Goal: Navigation & Orientation: Find specific page/section

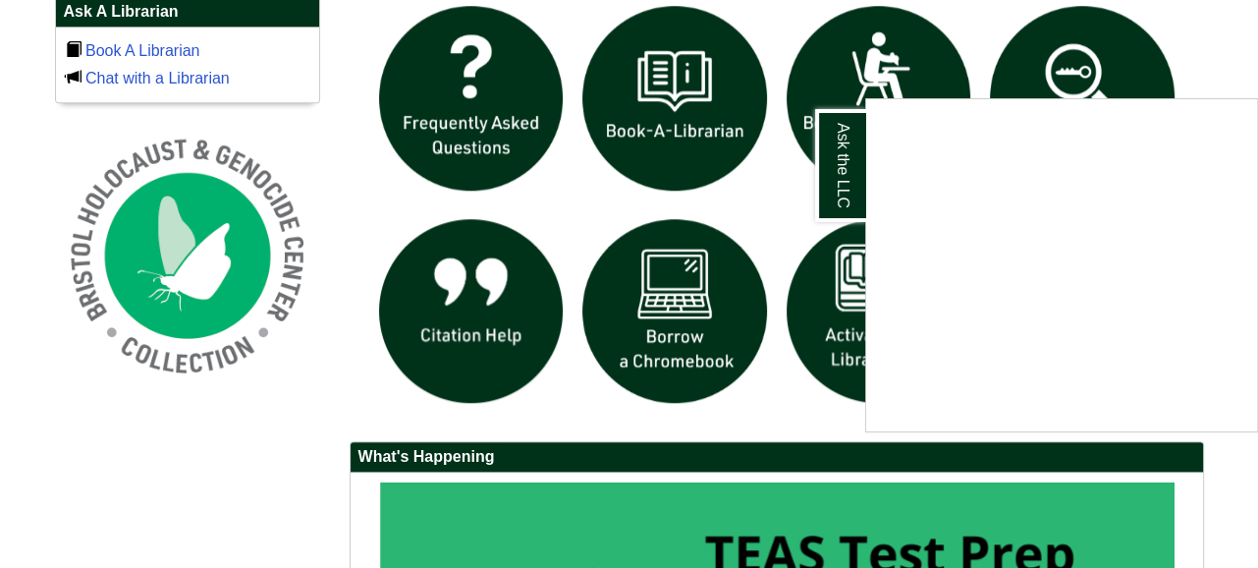
scroll to position [1377, 0]
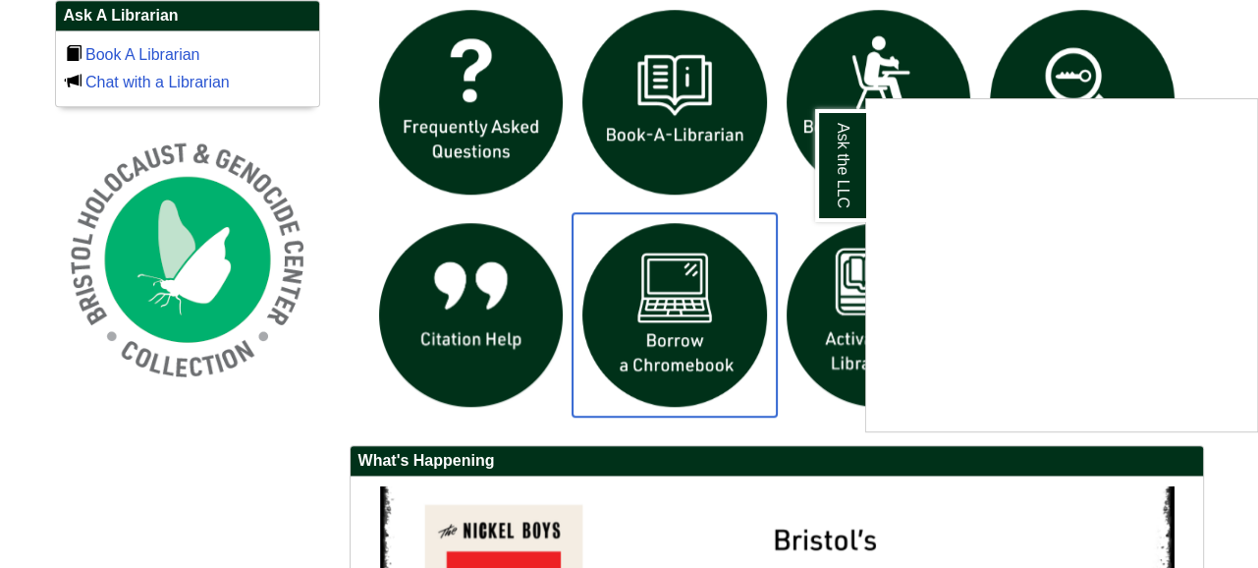
click at [671, 356] on img "slideshow" at bounding box center [675, 315] width 204 height 204
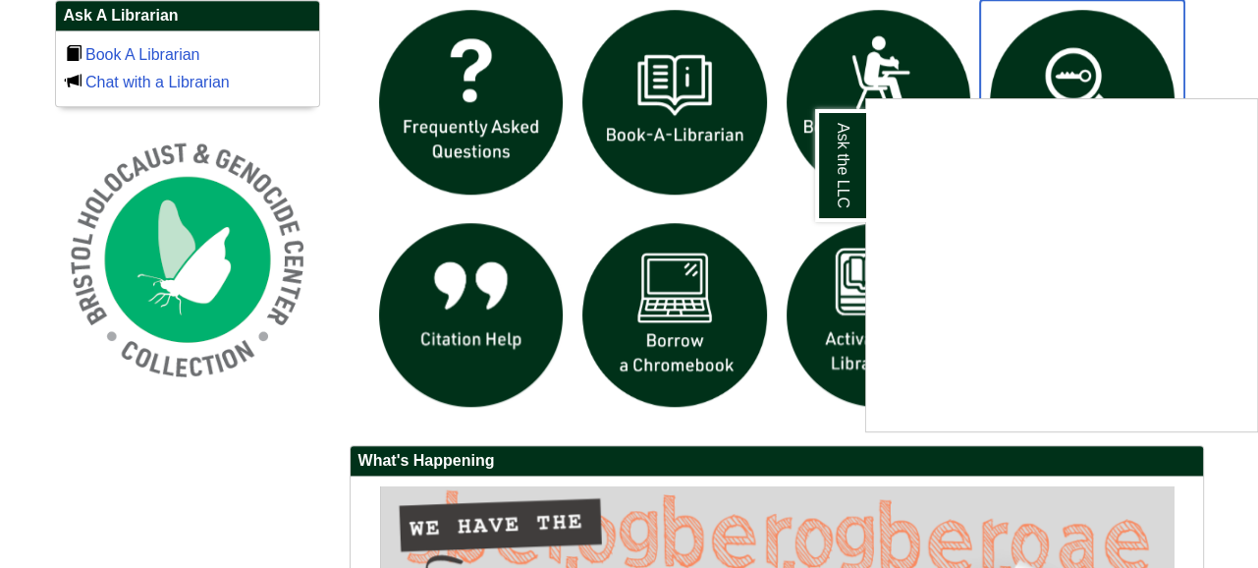
click at [1183, 89] on img "slideshow" at bounding box center [1082, 102] width 204 height 204
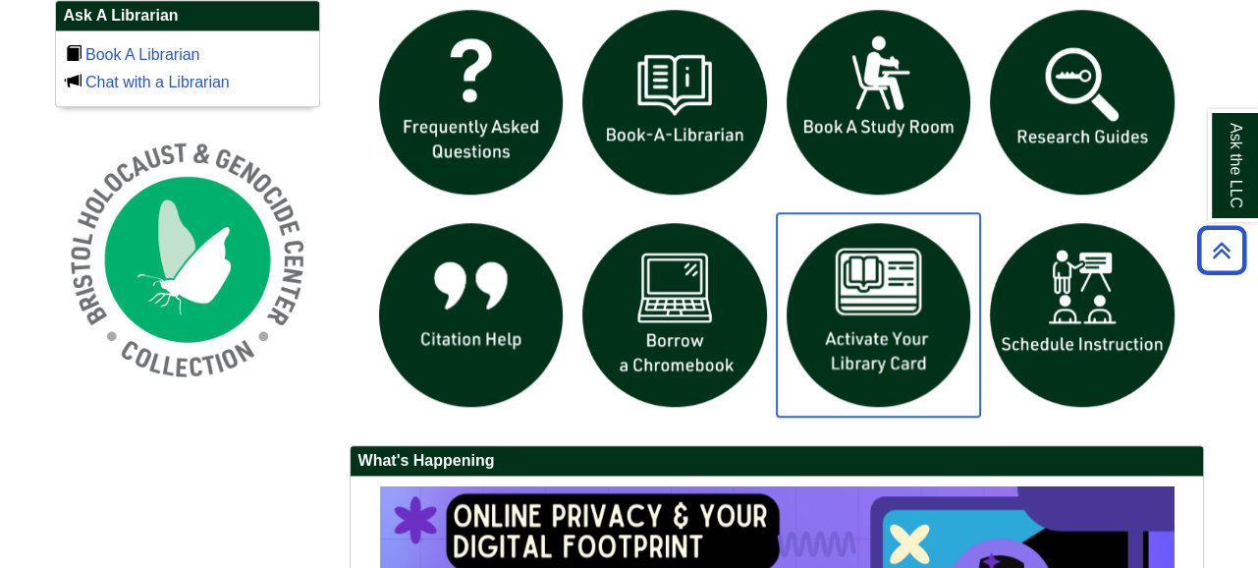
click at [860, 301] on img "slideshow" at bounding box center [879, 315] width 204 height 204
